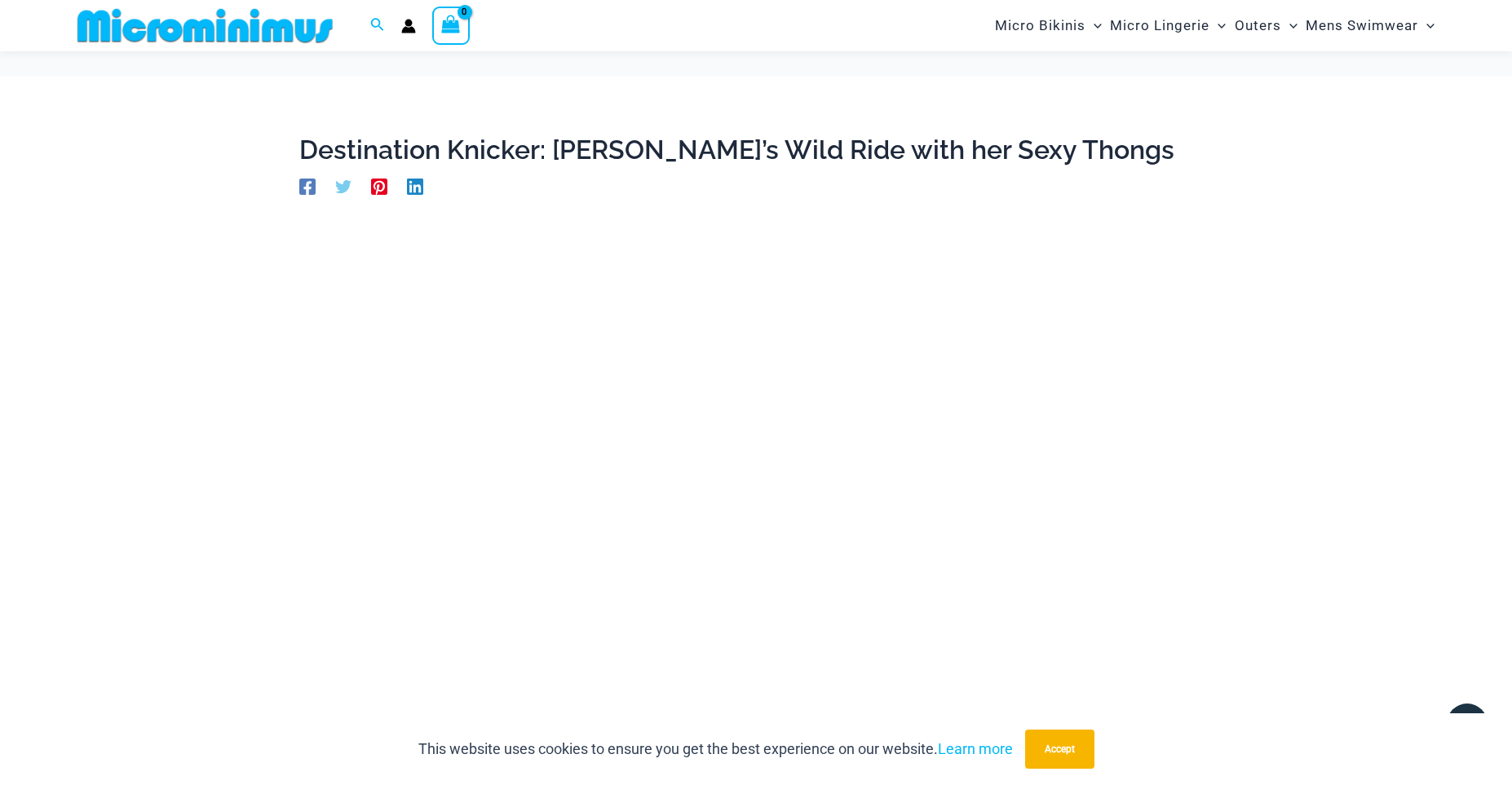
scroll to position [217, 0]
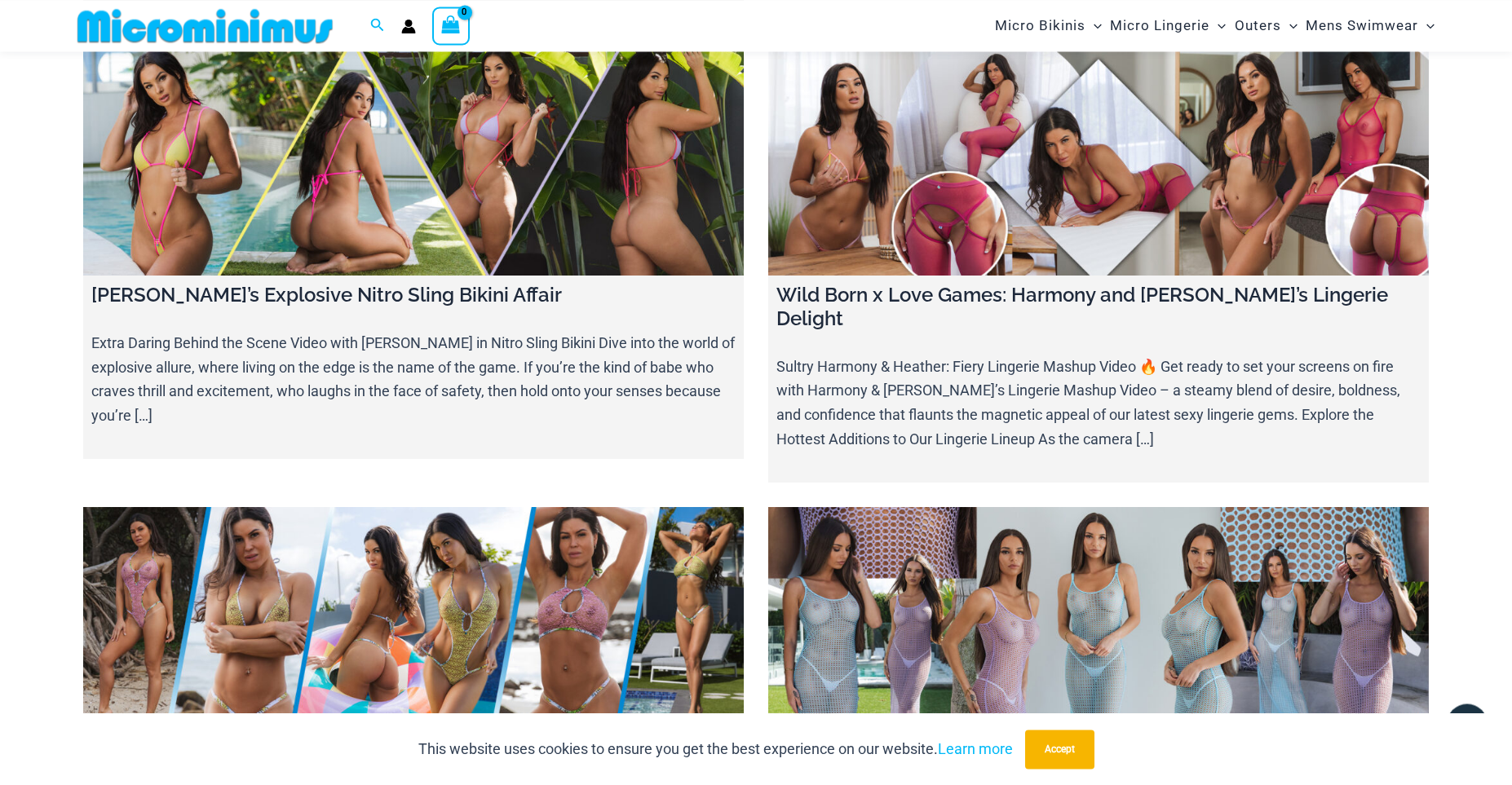
scroll to position [12627, 0]
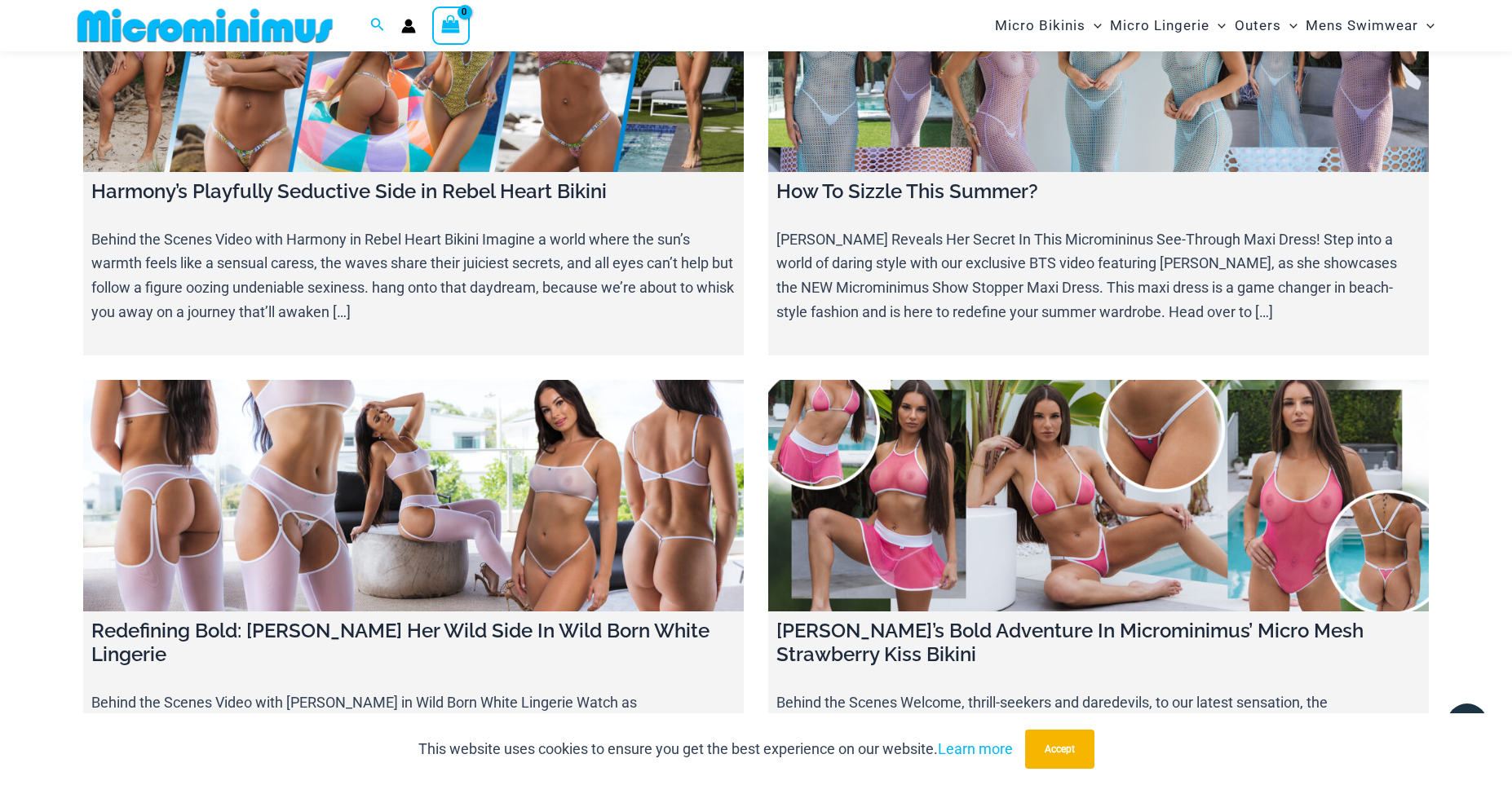
click at [349, 380] on link at bounding box center [413, 495] width 661 height 232
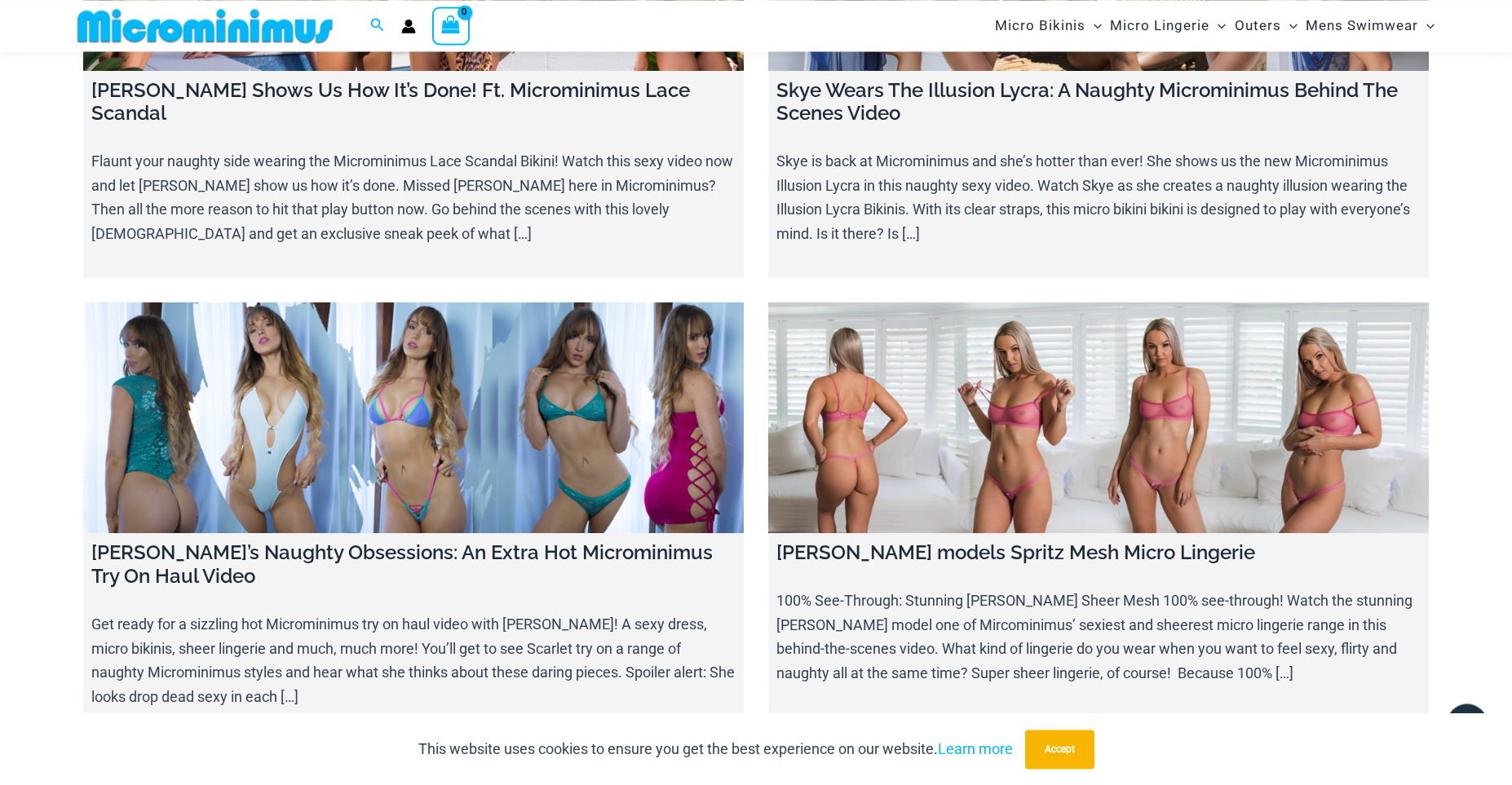
scroll to position [19905, 0]
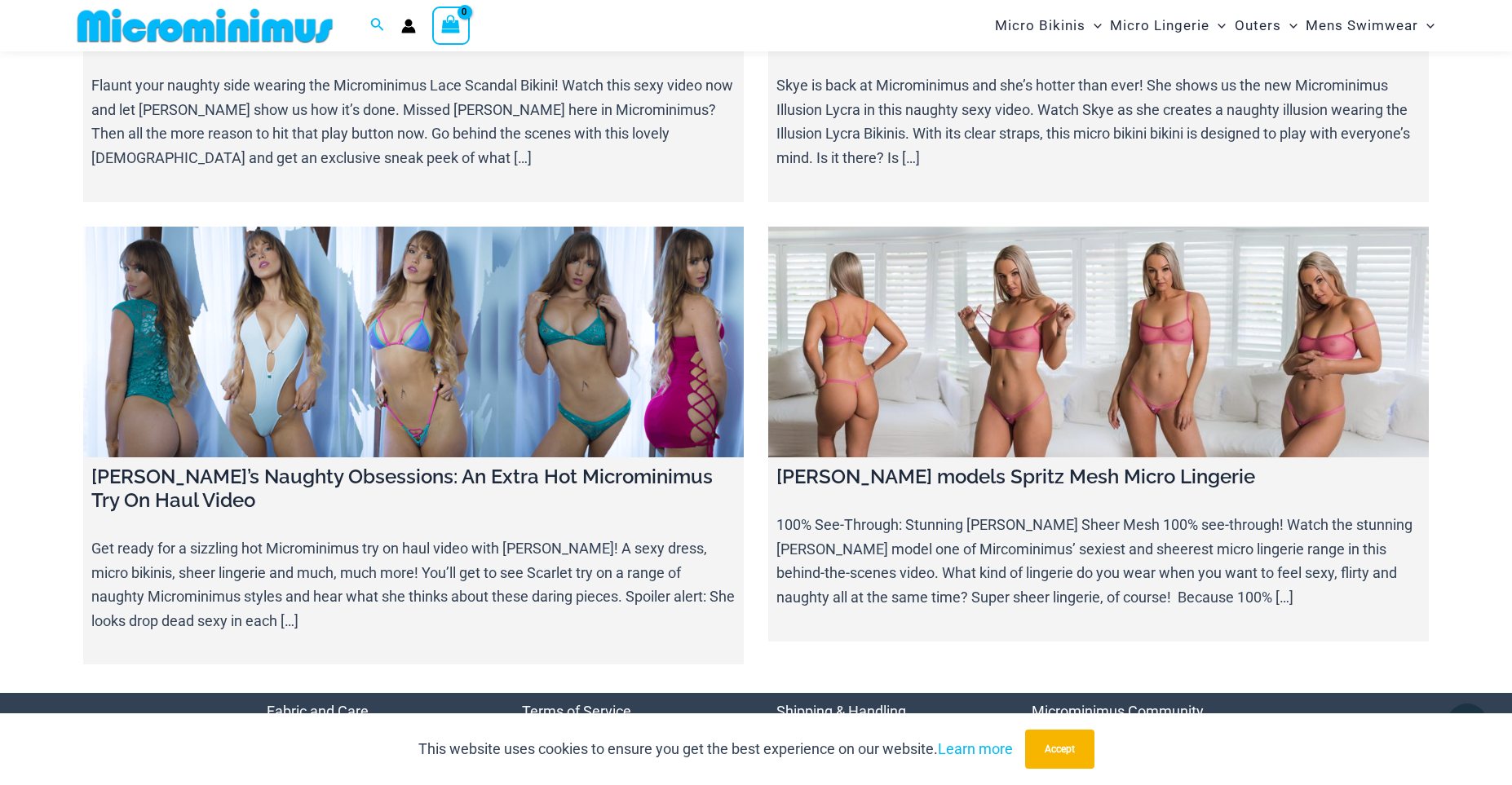
click at [814, 776] on link "Video Blog" at bounding box center [810, 784] width 69 height 17
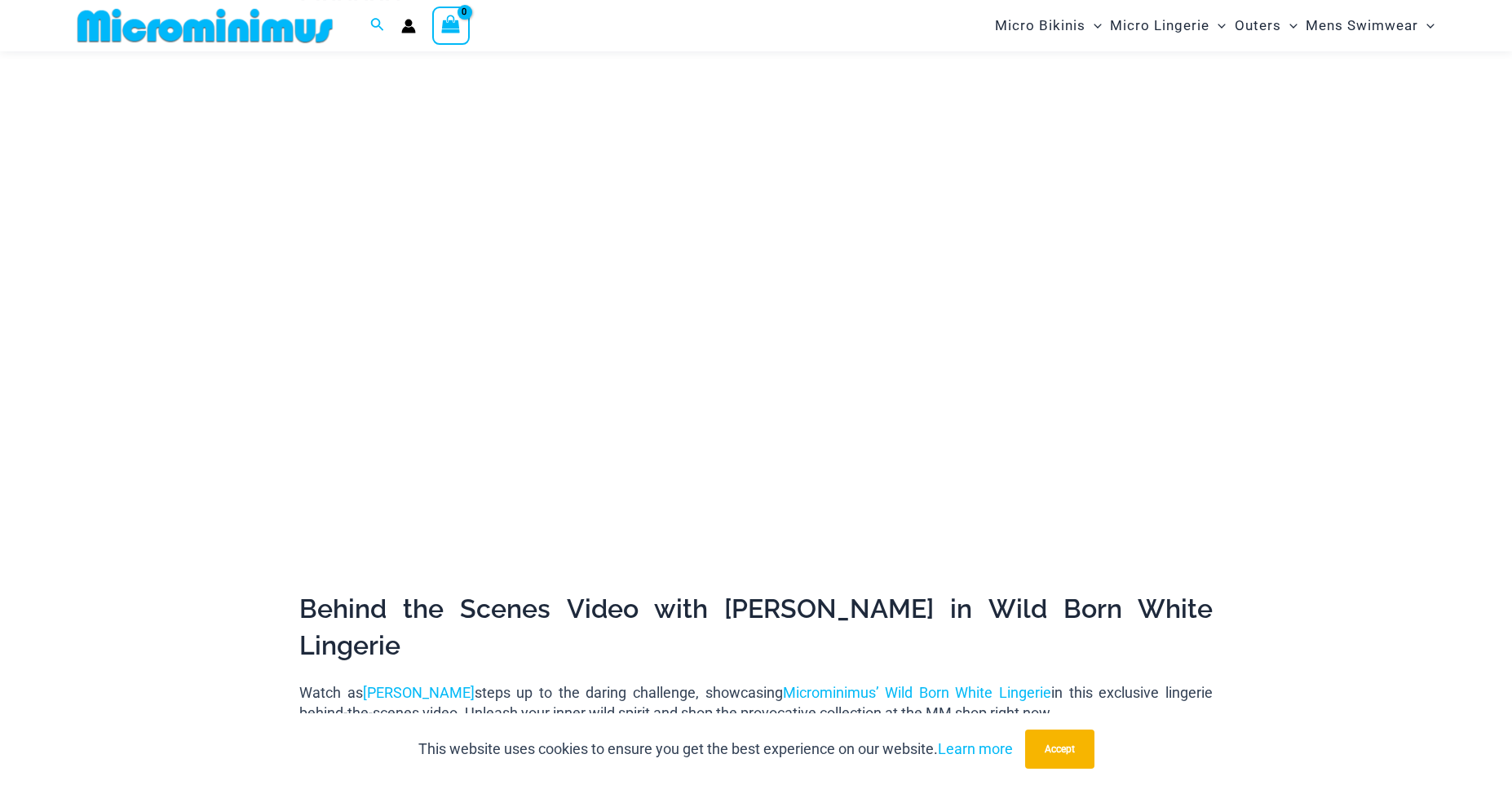
scroll to position [210, 0]
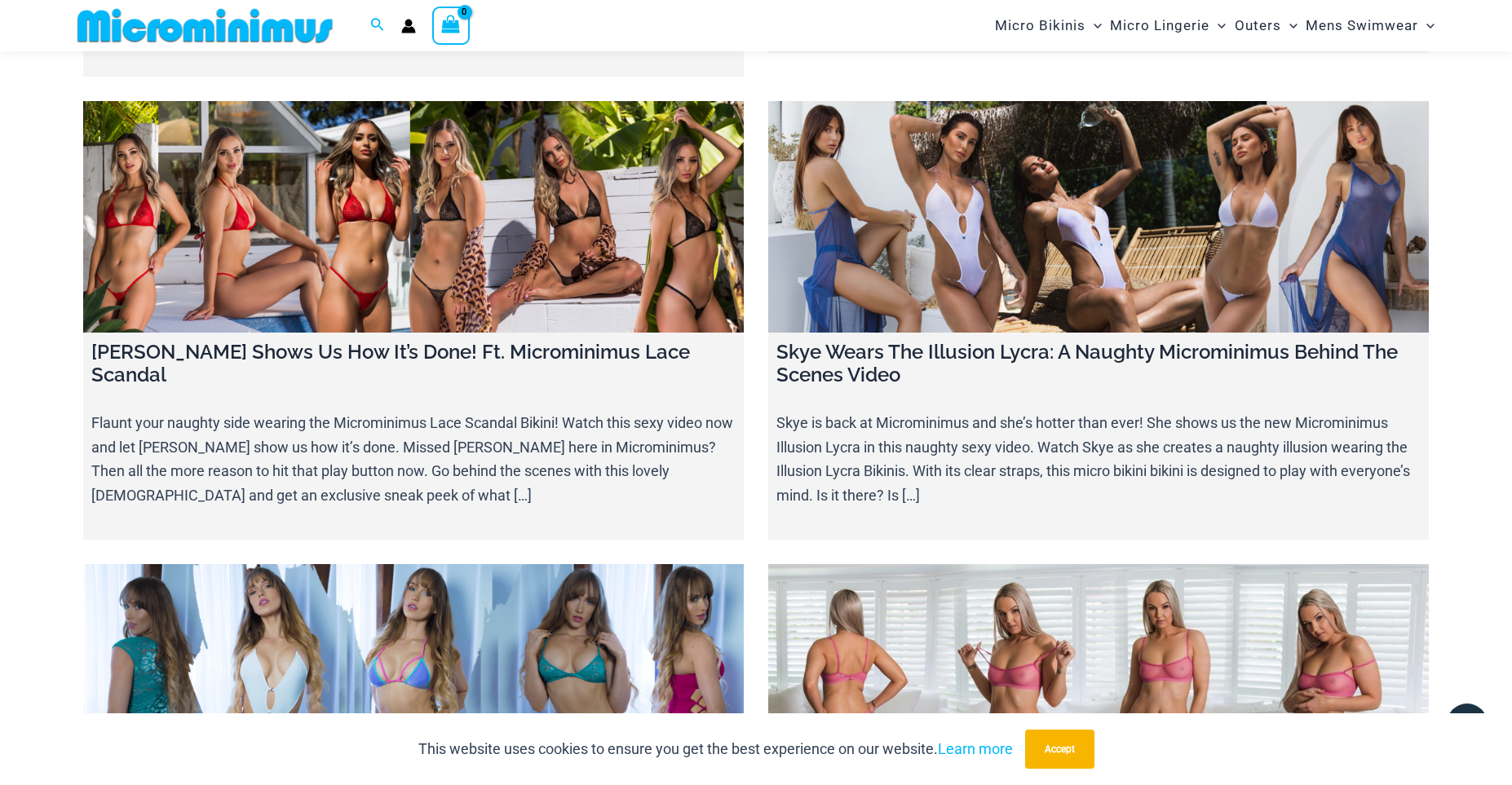
scroll to position [19679, 0]
